Goal: Task Accomplishment & Management: Use online tool/utility

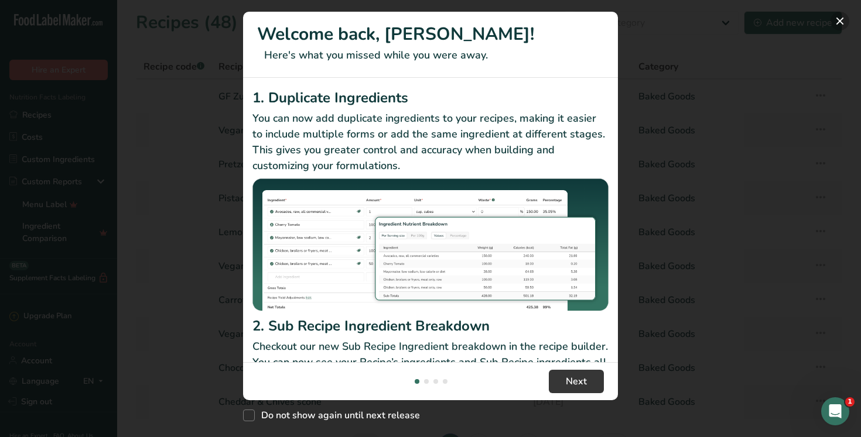
click at [845, 26] on button "New Features" at bounding box center [839, 21] width 19 height 19
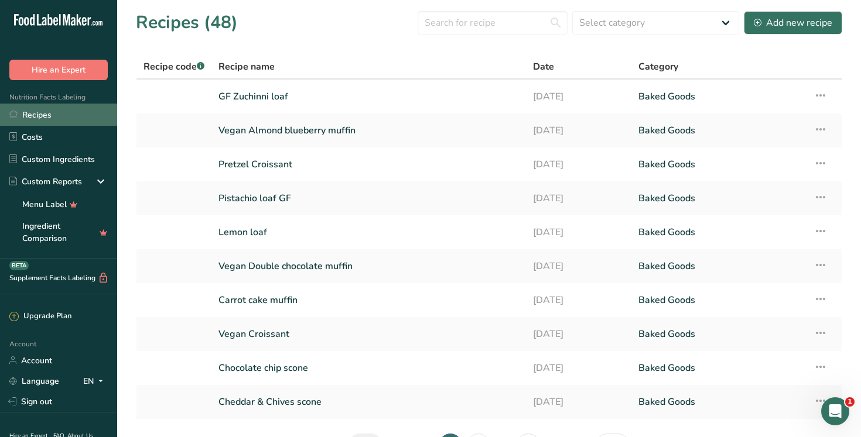
click at [93, 115] on link "Recipes" at bounding box center [58, 115] width 117 height 22
click at [241, 96] on link "GF Zuchinni loaf" at bounding box center [368, 96] width 300 height 25
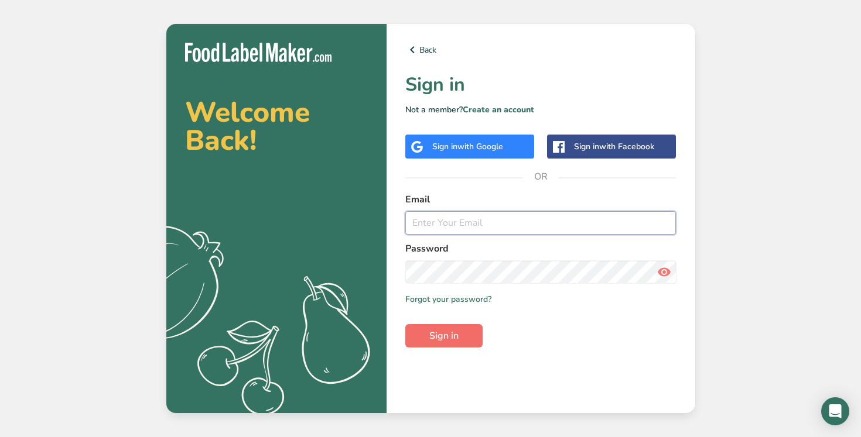
type input "julien@lepetitparisny.com"
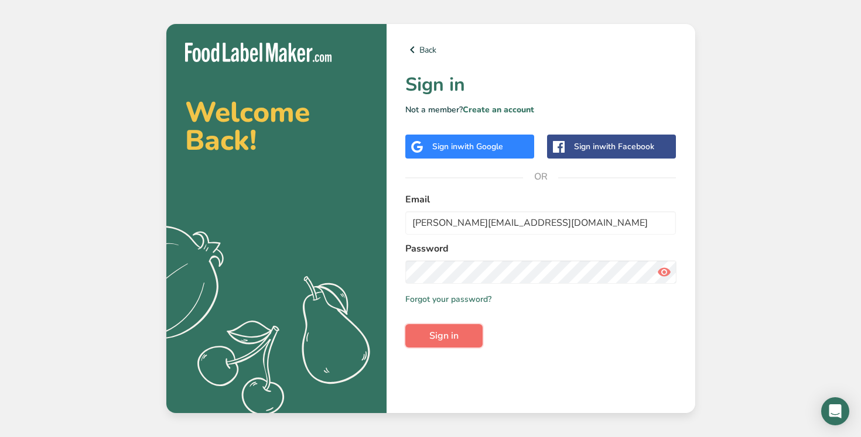
click at [444, 334] on span "Sign in" at bounding box center [443, 336] width 29 height 14
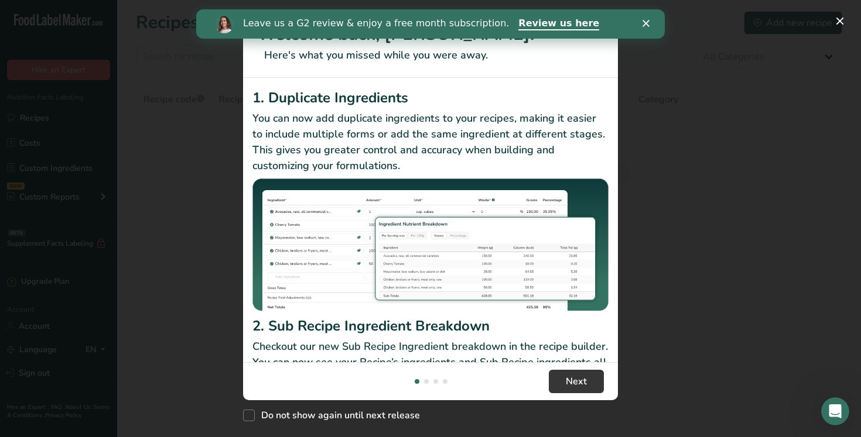
click at [646, 22] on polygon "Close" at bounding box center [645, 23] width 7 height 7
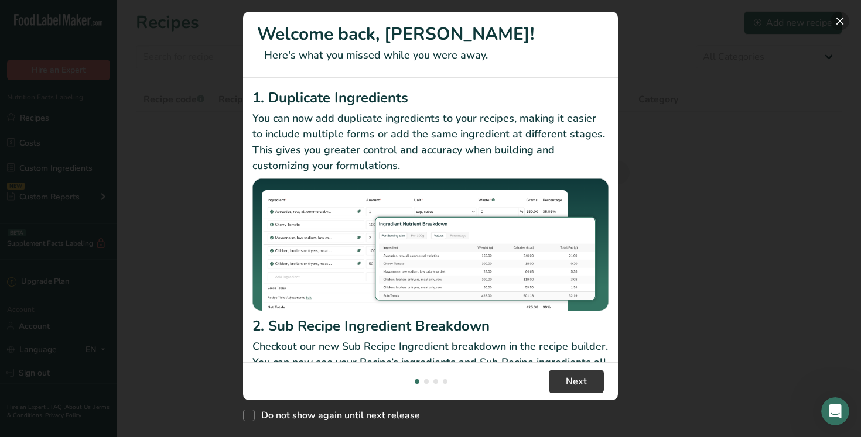
click at [845, 19] on button "New Features" at bounding box center [839, 21] width 19 height 19
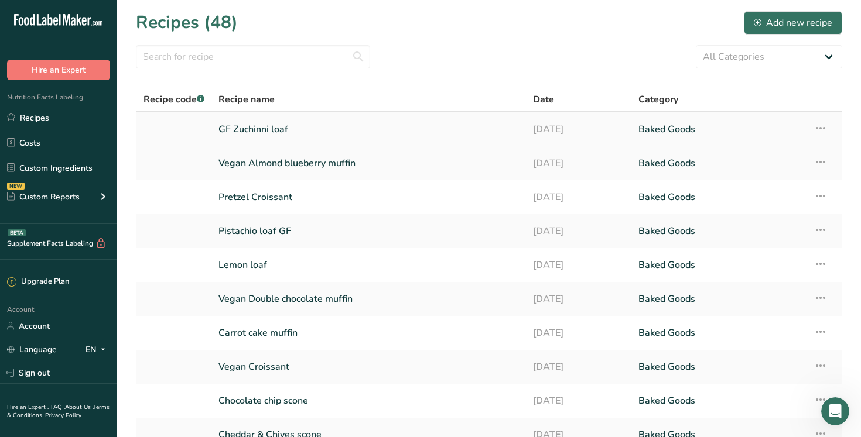
click at [258, 127] on link "GF Zuchinni loaf" at bounding box center [368, 129] width 300 height 25
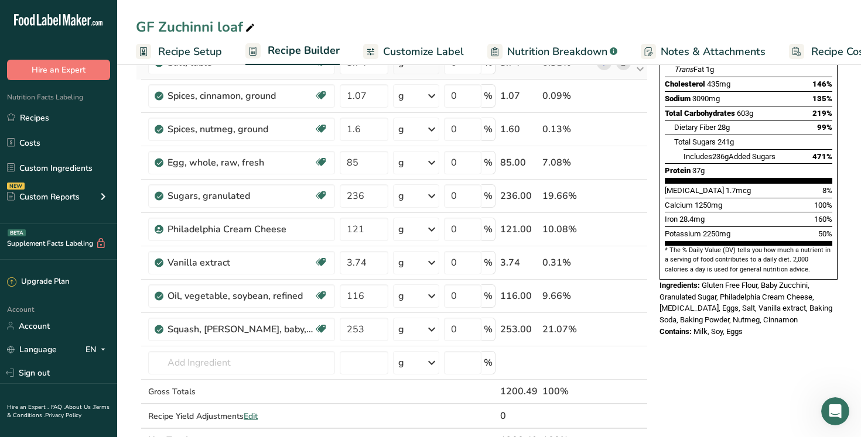
scroll to position [205, 0]
